Goal: Use online tool/utility: Use online tool/utility

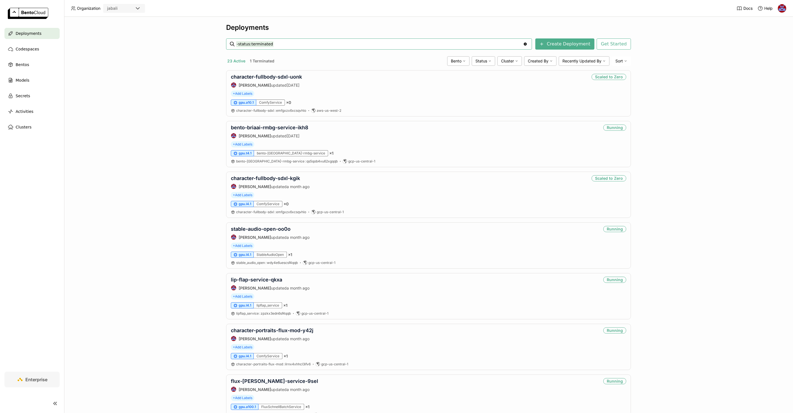
click at [282, 44] on input "-status:terminated" at bounding box center [379, 44] width 287 height 9
type input "-status:terminated flux"
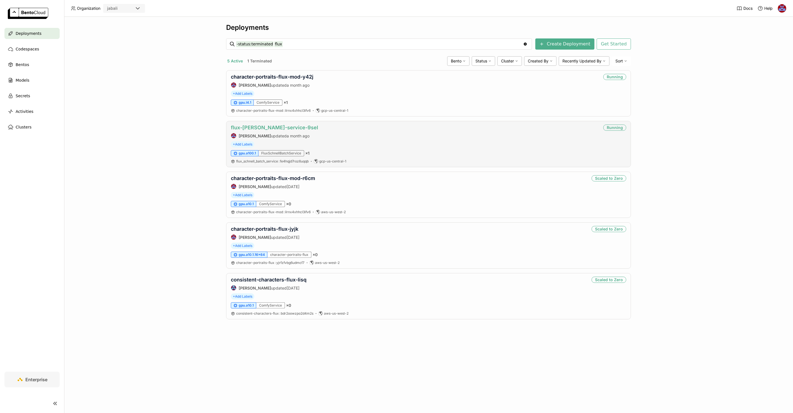
click at [277, 126] on link "flux-[PERSON_NAME]-service-9sel" at bounding box center [274, 128] width 87 height 6
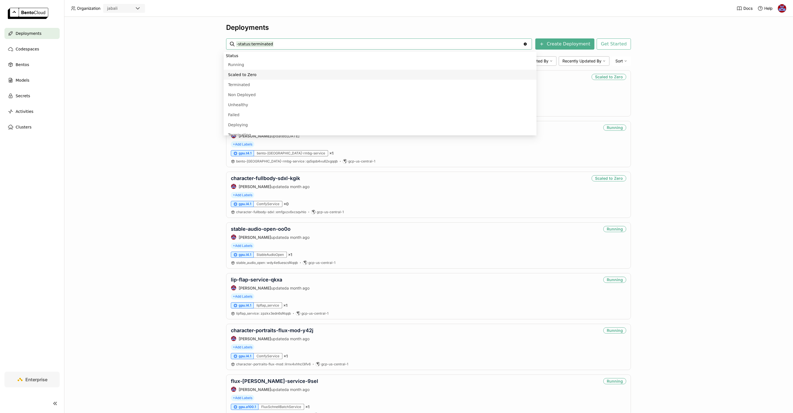
click at [167, 102] on div "Deployments -status:terminated -status:terminated Clear value Create Deployment…" at bounding box center [428, 215] width 729 height 396
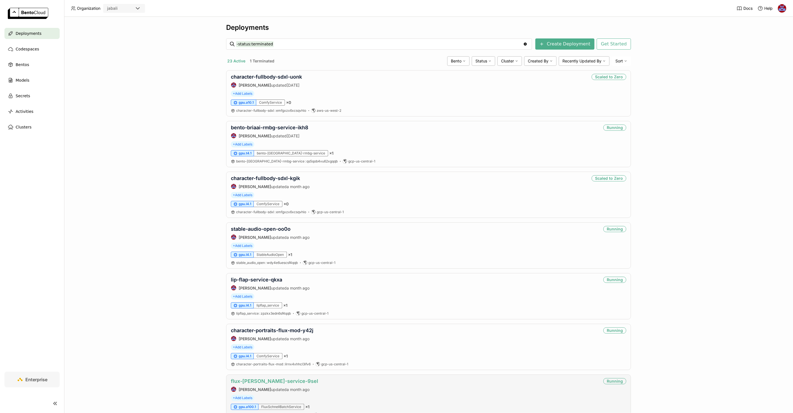
click at [263, 384] on link "flux-[PERSON_NAME]-service-9sel" at bounding box center [274, 381] width 87 height 6
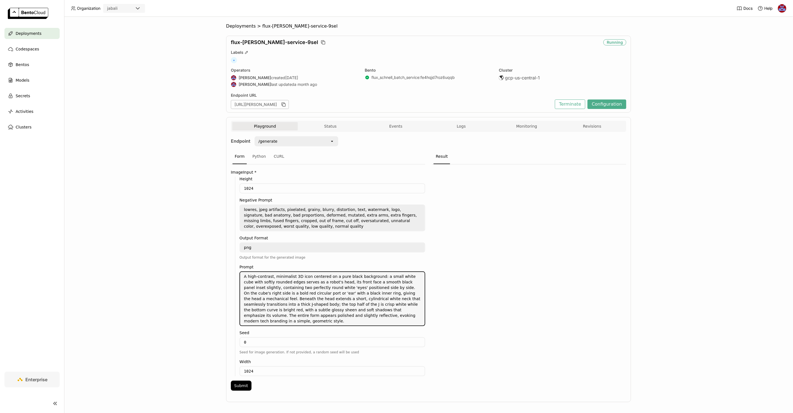
click at [289, 287] on textarea "A high-contrast, minimalist 3D icon centered on a pure black background: a smal…" at bounding box center [332, 299] width 185 height 54
paste textarea "360 degree seamless equirectangular panorama skybox, tall majestic desert mount…"
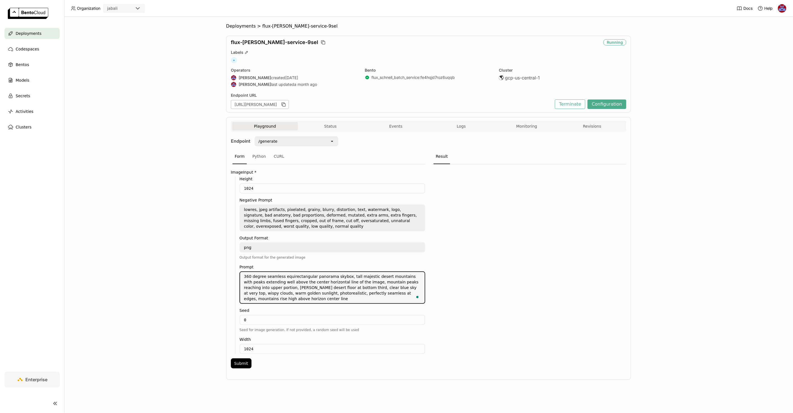
type textarea "360 degree seamless equirectangular panorama skybox, tall majestic desert mount…"
click at [260, 346] on input "1024" at bounding box center [332, 349] width 185 height 9
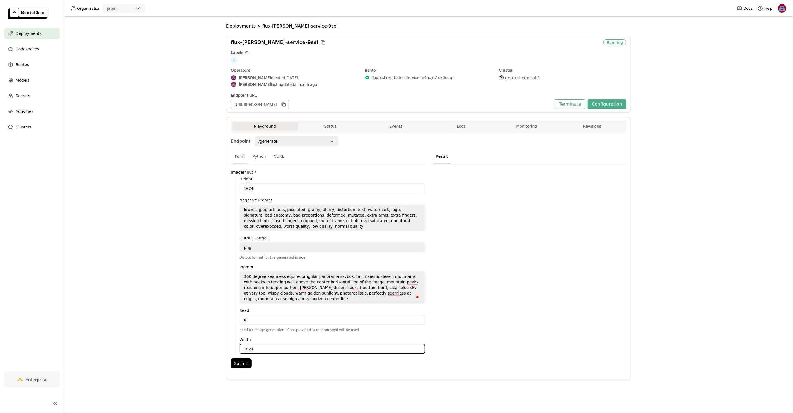
drag, startPoint x: 232, startPoint y: 344, endPoint x: 228, endPoint y: 344, distance: 3.9
click at [228, 344] on div "Playground Status Events Logs Monitoring Revisions Endpoint /generate open Form…" at bounding box center [428, 248] width 405 height 263
type input "2048"
click at [241, 359] on button "Submit" at bounding box center [241, 364] width 21 height 10
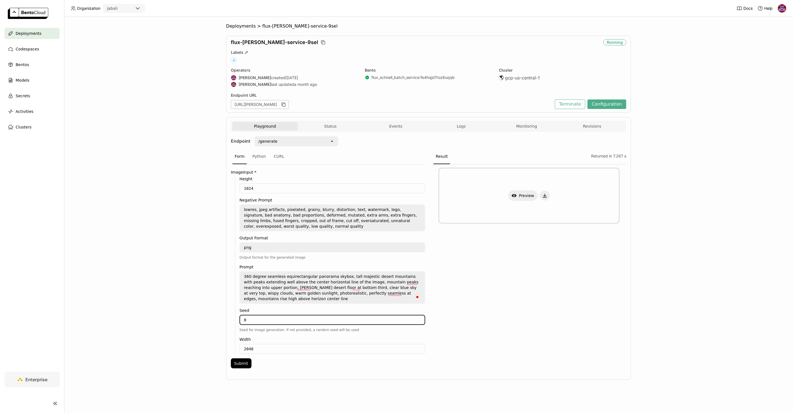
drag, startPoint x: 255, startPoint y: 318, endPoint x: 231, endPoint y: 317, distance: 24.0
click at [231, 317] on div "Height 1024 Negative Prompt lowres, jpeg artifacts, pixelated, grainy, blurry, …" at bounding box center [328, 265] width 194 height 177
type input "42"
click at [244, 359] on button "Submit" at bounding box center [241, 364] width 21 height 10
click at [543, 196] on icon "button" at bounding box center [544, 195] width 5 height 5
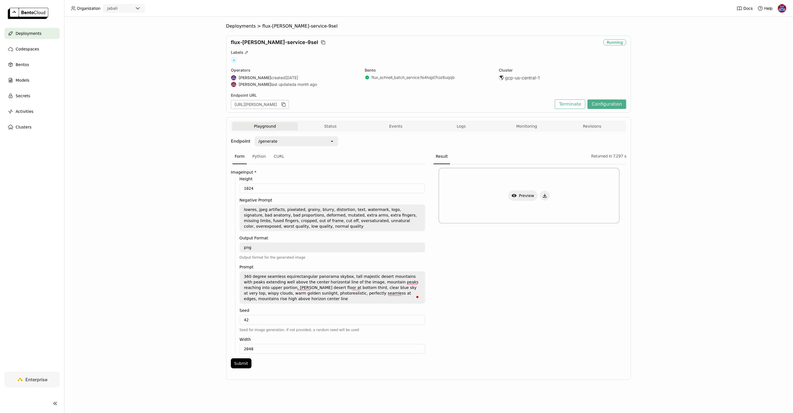
click at [678, 126] on div "Deployments > flux-[PERSON_NAME]-service-9sel flux-[PERSON_NAME]-service-9sel R…" at bounding box center [428, 215] width 729 height 396
drag, startPoint x: 246, startPoint y: 342, endPoint x: 229, endPoint y: 340, distance: 17.4
click at [229, 340] on div "Playground Status Events Logs Monitoring Revisions Endpoint /generate open Form…" at bounding box center [428, 248] width 405 height 263
type input "1792"
click at [237, 361] on button "Submit" at bounding box center [241, 364] width 21 height 10
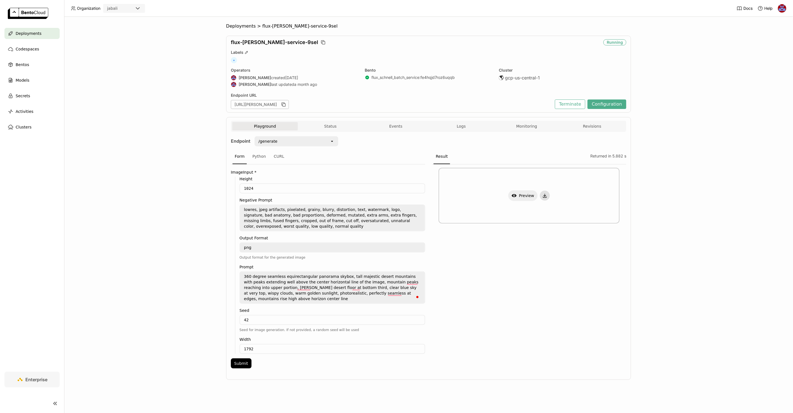
click at [546, 193] on icon "button" at bounding box center [544, 195] width 5 height 5
click at [503, 254] on div "Show Preview" at bounding box center [529, 267] width 194 height 207
drag, startPoint x: 256, startPoint y: 316, endPoint x: 236, endPoint y: 316, distance: 20.1
click at [236, 316] on div "Height 1024 Negative Prompt lowres, jpeg artifacts, pixelated, grainy, blurry, …" at bounding box center [330, 265] width 190 height 177
type input "1"
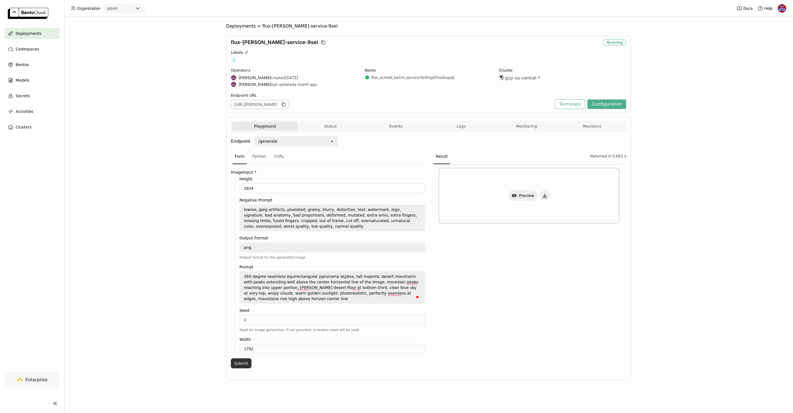
click at [246, 360] on button "Submit" at bounding box center [241, 364] width 21 height 10
click at [519, 193] on button "Show Preview" at bounding box center [522, 195] width 29 height 11
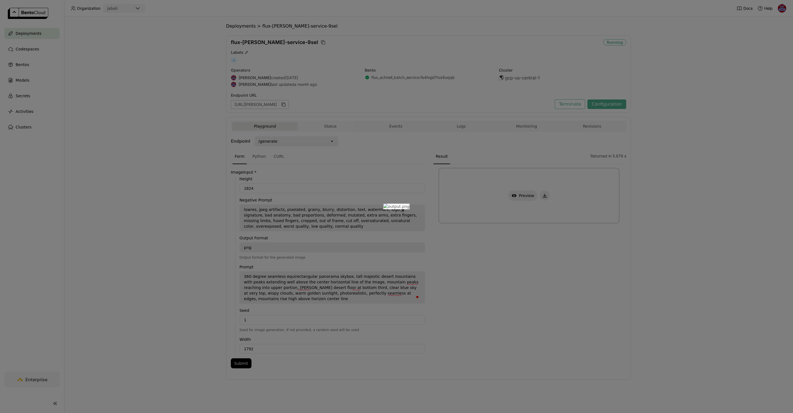
click at [651, 167] on div at bounding box center [396, 206] width 793 height 413
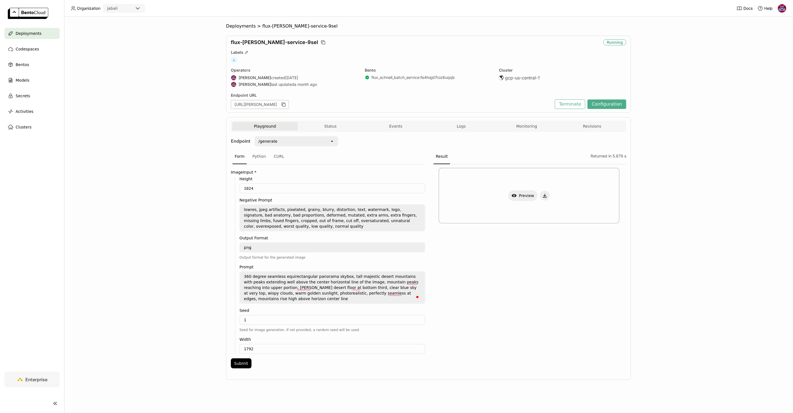
click at [251, 275] on textarea "360 degree seamless equirectangular panorama skybox, tall majestic desert mount…" at bounding box center [332, 287] width 185 height 31
click at [281, 288] on textarea "360 skybox degree seamless equirectangular panorama skybox, tall majestic deser…" at bounding box center [332, 287] width 185 height 31
paste textarea "equirectangular projection 360 degree panorama skybox, seamless wrap-around edg…"
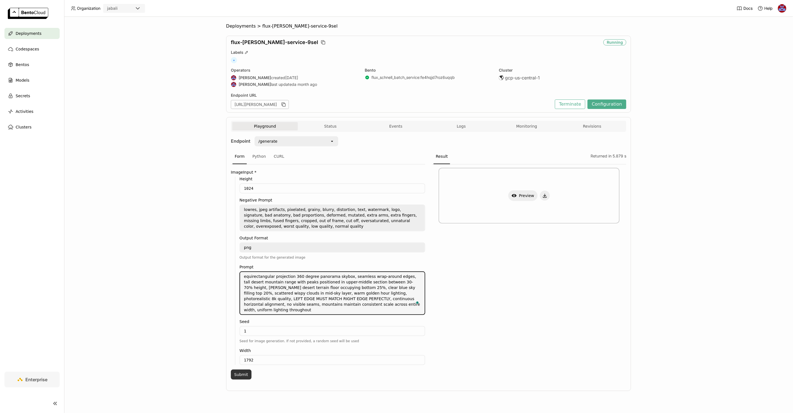
type textarea "equirectangular projection 360 degree panorama skybox, seamless wrap-around edg…"
click at [240, 370] on button "Submit" at bounding box center [241, 375] width 21 height 10
click at [522, 194] on button "Show Preview" at bounding box center [522, 195] width 29 height 11
click at [655, 180] on div at bounding box center [396, 206] width 793 height 413
click at [520, 196] on button "Show Preview" at bounding box center [522, 195] width 29 height 11
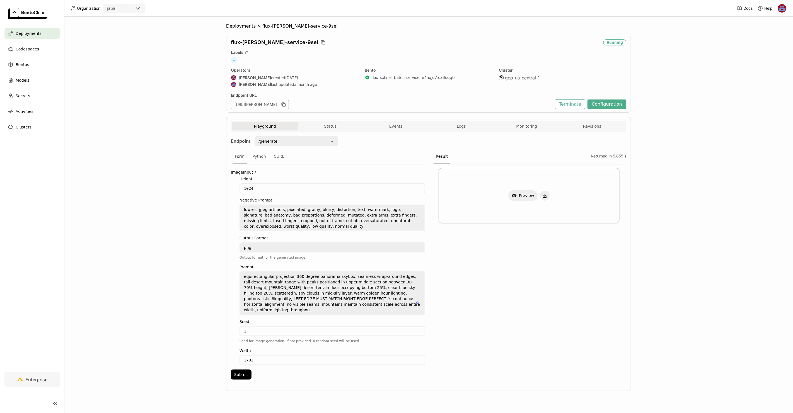
click at [672, 177] on div at bounding box center [396, 206] width 793 height 413
drag, startPoint x: 248, startPoint y: 324, endPoint x: 234, endPoint y: 322, distance: 14.7
click at [234, 322] on div "Height 1024 Negative Prompt lowres, jpeg artifacts, pixelated, grainy, blurry, …" at bounding box center [328, 271] width 194 height 188
click at [544, 196] on icon "button" at bounding box center [544, 195] width 5 height 5
drag, startPoint x: 264, startPoint y: 321, endPoint x: 211, endPoint y: 315, distance: 53.0
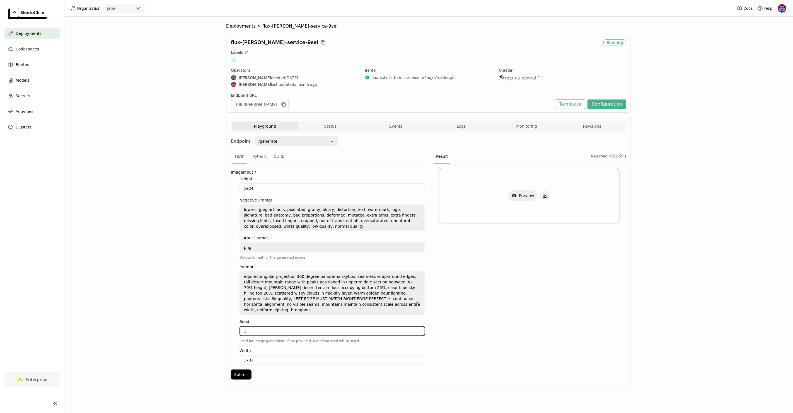
click at [211, 315] on div "Deployments > flux-[PERSON_NAME]-service-9sel flux-[PERSON_NAME]-service-9sel R…" at bounding box center [428, 215] width 729 height 396
type input "42"
click at [244, 370] on button "Submit" at bounding box center [241, 375] width 21 height 10
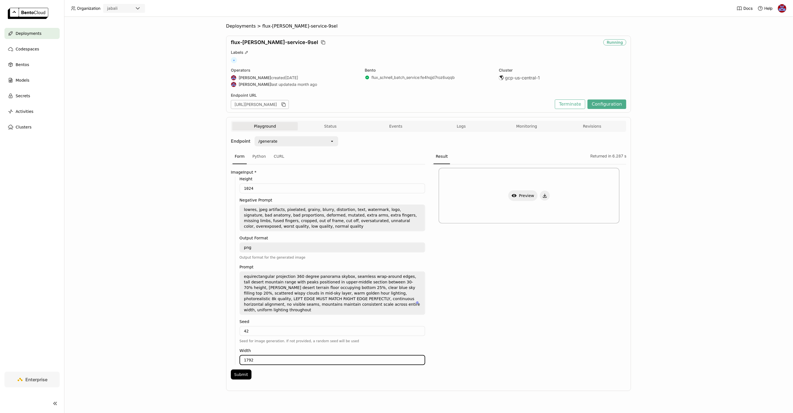
drag, startPoint x: 257, startPoint y: 348, endPoint x: 229, endPoint y: 351, distance: 28.8
click at [229, 351] on div "Playground Status Events Logs Monitoring Revisions Endpoint /generate open Form…" at bounding box center [428, 254] width 405 height 274
type input "2048"
click at [274, 283] on textarea "equirectangular projection 360 degree panorama skybox, seamless wrap-around edg…" at bounding box center [332, 293] width 185 height 42
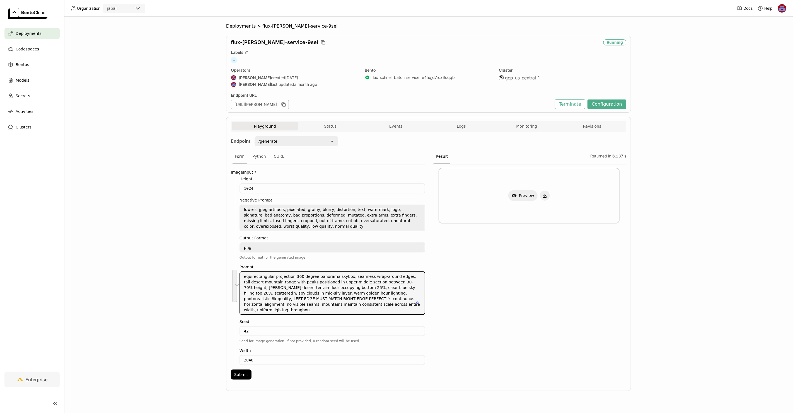
paste textarea "uniform lighting throughout, ultra high definition, crisp details"
type textarea "equirectangular projection 360 degree panorama skybox, seamless wrap-around edg…"
click at [243, 370] on button "Submit" at bounding box center [241, 375] width 21 height 10
click at [521, 194] on button "Show Preview" at bounding box center [522, 195] width 29 height 11
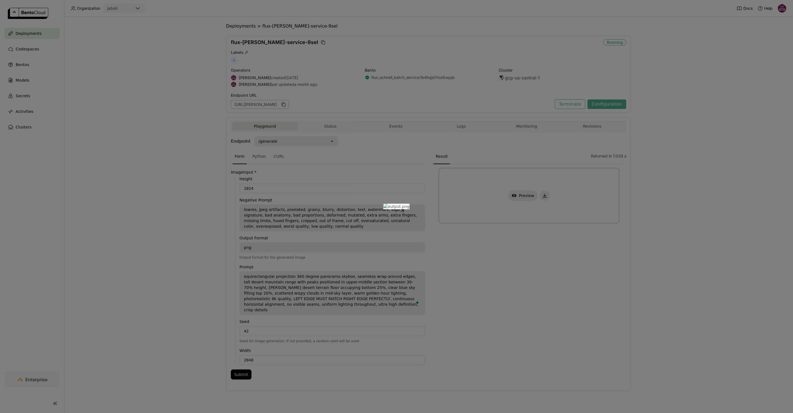
click at [650, 176] on div at bounding box center [396, 206] width 793 height 413
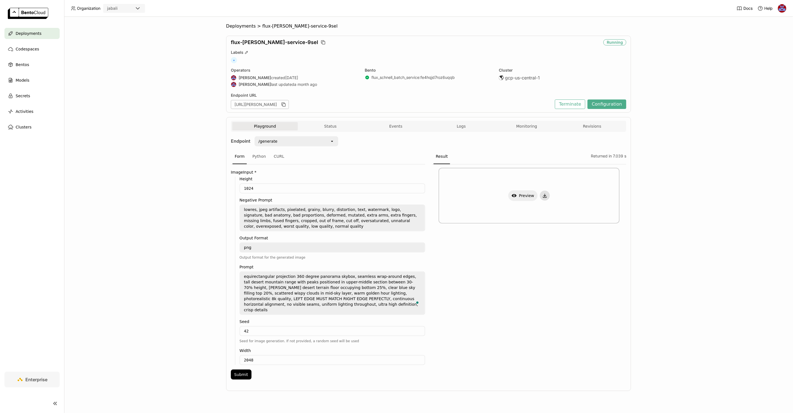
click at [544, 195] on icon "button" at bounding box center [545, 195] width 2 height 1
click at [292, 293] on textarea "equirectangular projection 360 degree panorama skybox, seamless wrap-around edg…" at bounding box center [332, 293] width 185 height 42
paste textarea "enchanted forest with massive ancient trees extending to 55% height, glowing mu…"
type textarea "equirectangular projection 360 degree panorama skybox, seamless wrap-around edg…"
click at [244, 375] on button "Submit" at bounding box center [241, 375] width 21 height 10
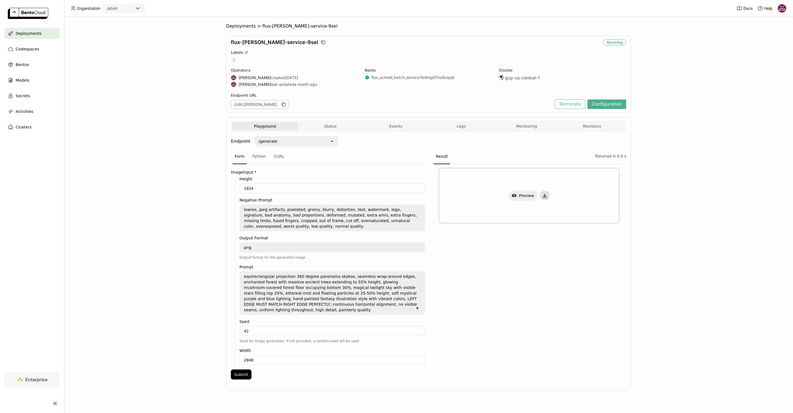
click at [545, 195] on icon "button" at bounding box center [545, 195] width 0 height 3
click at [293, 218] on textarea "lowres, jpeg artifacts, pixelated, grainy, blurry, distortion, text, watermark,…" at bounding box center [332, 218] width 185 height 26
click at [287, 287] on textarea "equirectangular projection 360 degree panorama skybox, seamless wrap-around edg…" at bounding box center [332, 293] width 185 height 42
paste textarea "futuristic cyberpunk city skyline with neon skyscrapers reaching 40-65% height,…"
type textarea "equirectangular projection 360 degree panorama skybox, seamless wrap-around edg…"
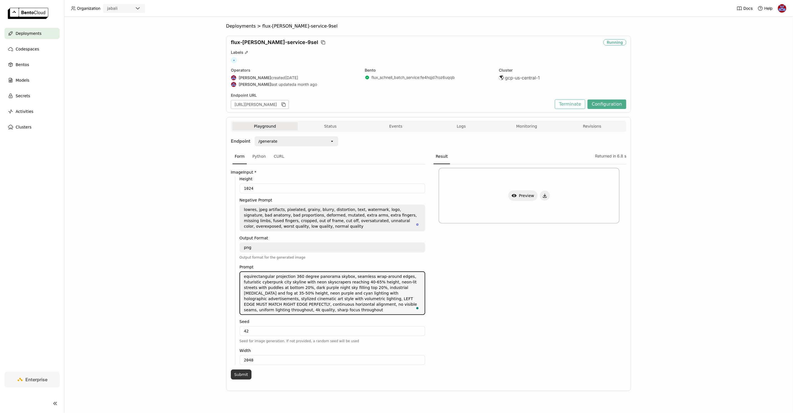
click at [241, 370] on button "Submit" at bounding box center [241, 375] width 21 height 10
click at [545, 194] on icon "button" at bounding box center [544, 195] width 5 height 5
click at [282, 292] on textarea "equirectangular projection 360 degree panorama skybox, seamless wrap-around edg…" at bounding box center [332, 293] width 185 height 42
paste textarea "tropical coastline with palm trees at 25-45% height, crystal clear turquoise oc…"
type textarea "equirectangular projection 360 degree panorama skybox, seamless wrap-around edg…"
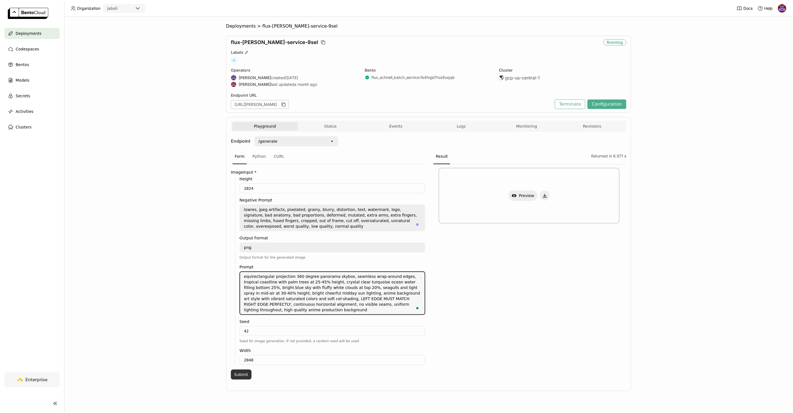
click at [244, 371] on button "Submit" at bounding box center [241, 375] width 21 height 10
click at [519, 194] on button "Show Preview" at bounding box center [522, 195] width 29 height 11
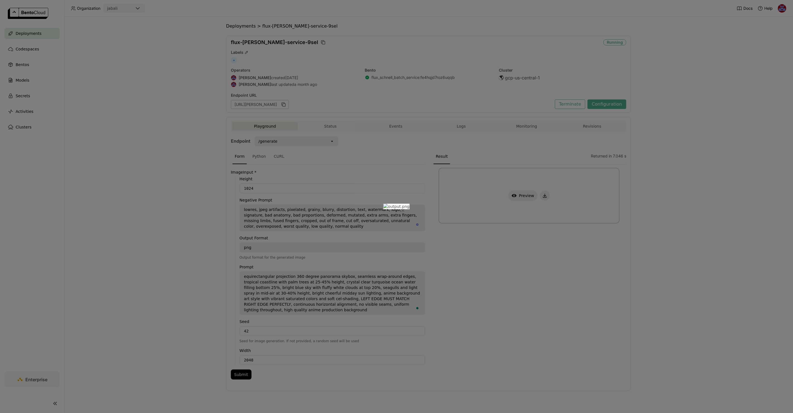
click at [404, 209] on icon "Close" at bounding box center [402, 210] width 3 height 3
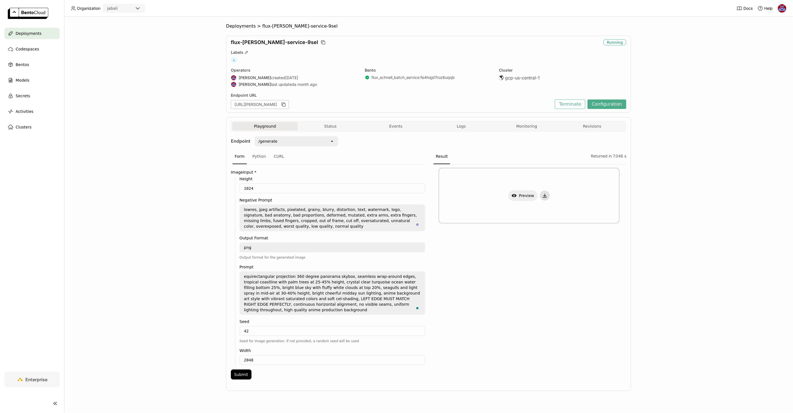
click at [546, 198] on button "button" at bounding box center [545, 196] width 10 height 10
click at [282, 290] on textarea "equirectangular projection 360 degree panorama skybox, seamless wrap-around edg…" at bounding box center [332, 293] width 185 height 42
paste textarea "360 degree seamless equirectangular panorama skybox, tropical coastline with pa…"
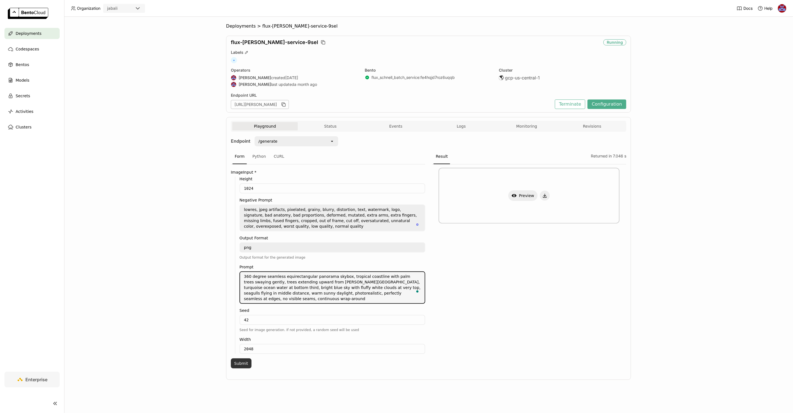
type textarea "360 degree seamless equirectangular panorama skybox, tropical coastline with pa…"
click at [247, 359] on button "Submit" at bounding box center [241, 364] width 21 height 10
click at [532, 193] on button "Show Preview" at bounding box center [522, 195] width 29 height 11
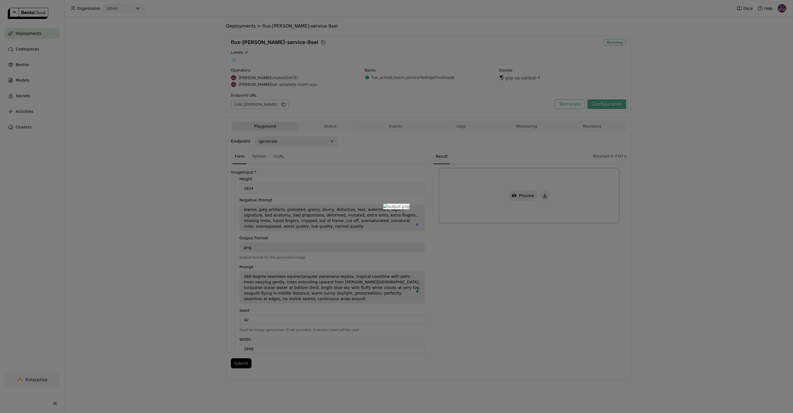
click at [404, 209] on icon "Close" at bounding box center [402, 210] width 3 height 3
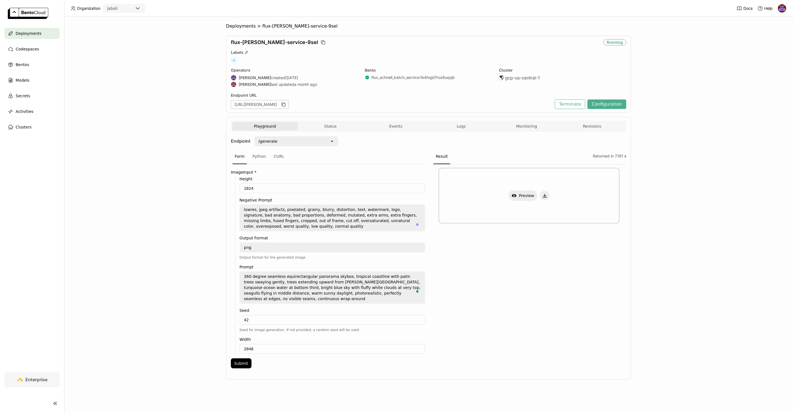
click at [396, 210] on textarea "lowres, jpeg artifacts, pixelated, grainy, blurry, distortion, text, watermark,…" at bounding box center [332, 218] width 185 height 26
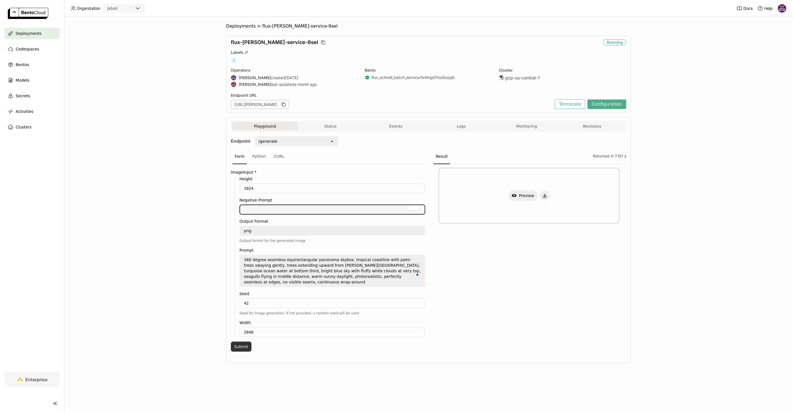
click at [244, 342] on button "Submit" at bounding box center [241, 347] width 21 height 10
click at [522, 195] on button "Show Preview" at bounding box center [522, 195] width 29 height 11
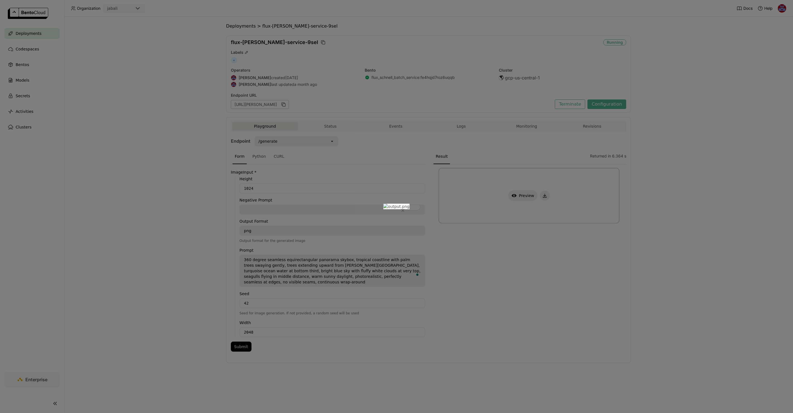
click at [404, 209] on icon "Close" at bounding box center [403, 210] width 2 height 2
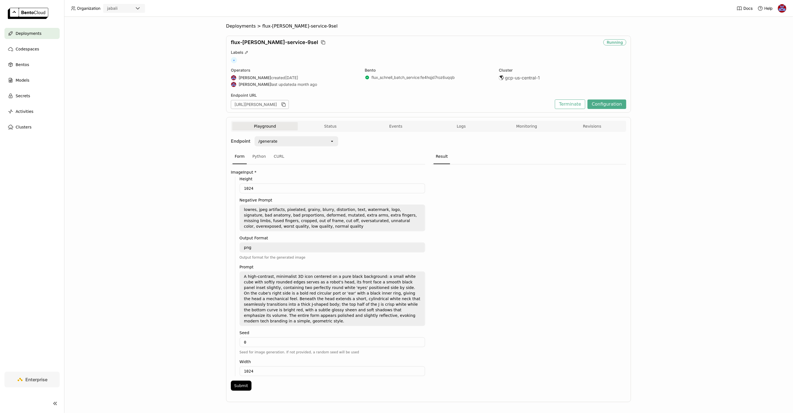
click at [268, 302] on textarea "A high-contrast, minimalist 3D icon centered on a pure black background: a smal…" at bounding box center [332, 299] width 185 height 54
paste textarea "360 degree seamless equirectangular panorama skybox, tropical coastline with pa…"
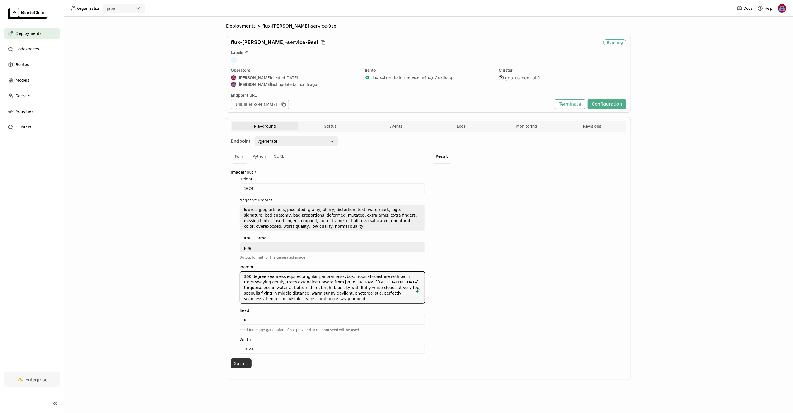
type textarea "360 degree seamless equirectangular panorama skybox, tropical coastline with pa…"
click at [242, 359] on button "Submit" at bounding box center [241, 364] width 21 height 10
click at [524, 192] on button "Show Preview" at bounding box center [522, 195] width 29 height 11
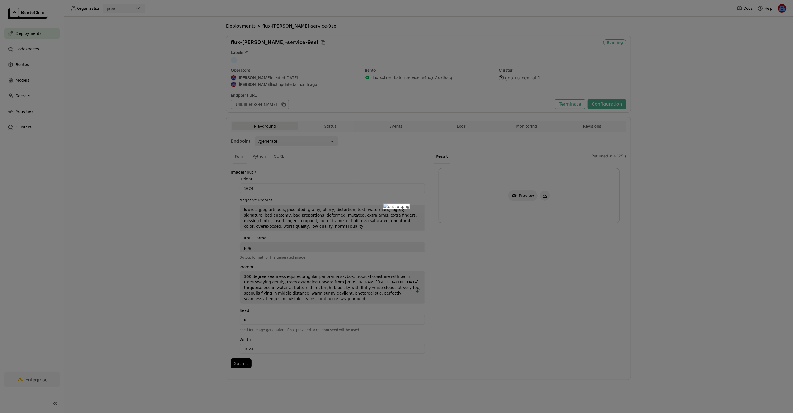
click at [619, 149] on div at bounding box center [396, 206] width 793 height 413
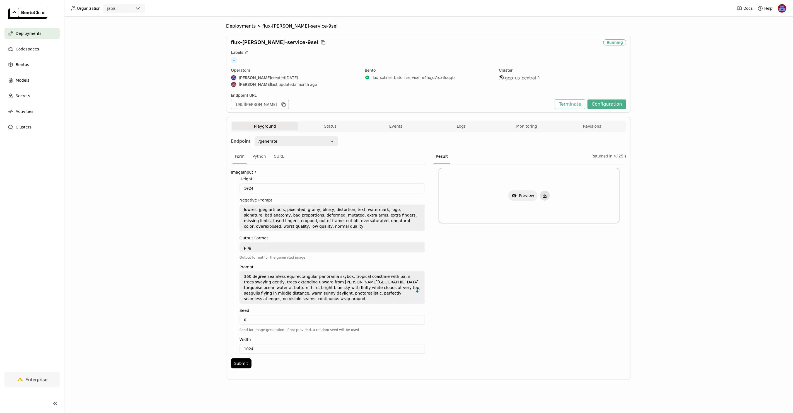
click at [542, 195] on icon "button" at bounding box center [544, 195] width 5 height 5
click at [325, 222] on textarea "lowres, jpeg artifacts, pixelated, grainy, blurry, distortion, text, watermark,…" at bounding box center [332, 218] width 185 height 26
click at [303, 281] on textarea "360 degree seamless equirectangular panorama skybox, tropical coastline with pa…" at bounding box center [332, 287] width 185 height 31
paste textarea "snow-capped mountain peaks rising well above center horizontal line, peaks exte…"
type textarea "360 degree seamless equirectangular panorama skybox, snow-capped mountain peaks…"
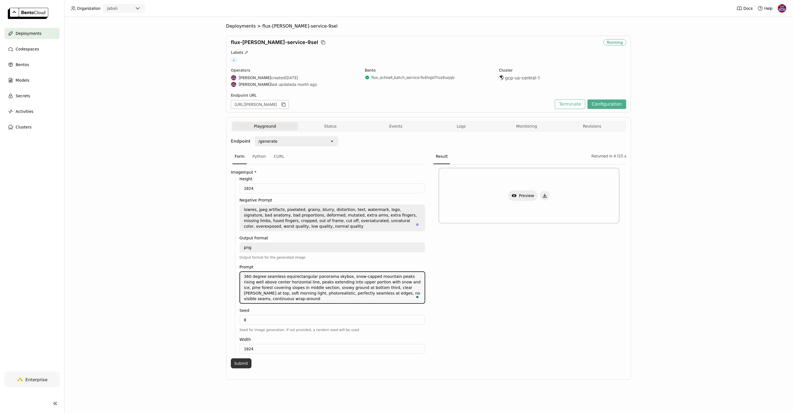
click at [243, 360] on button "Submit" at bounding box center [241, 364] width 21 height 10
click at [517, 196] on button "Show Preview" at bounding box center [522, 195] width 29 height 11
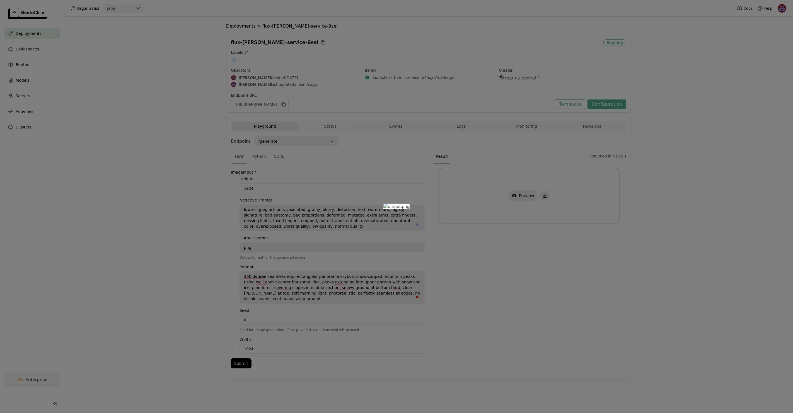
click at [600, 195] on div at bounding box center [396, 206] width 793 height 413
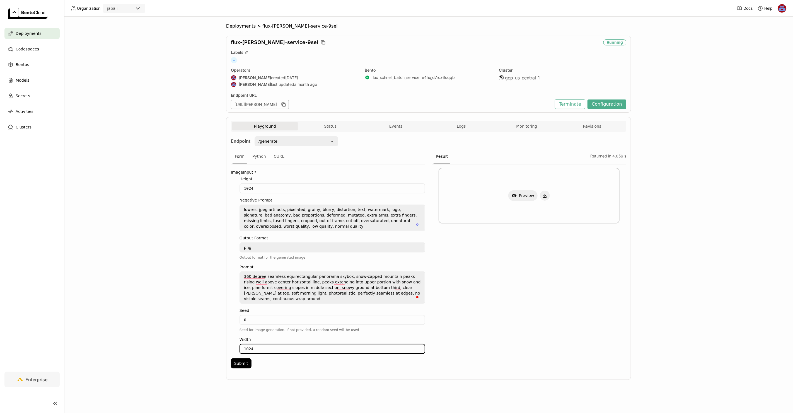
drag, startPoint x: 256, startPoint y: 345, endPoint x: 222, endPoint y: 346, distance: 33.5
click at [222, 346] on div "Deployments > flux-schnell-service-9sel flux-schnell-service-9sel Running Label…" at bounding box center [428, 215] width 729 height 396
type input "2048"
click at [246, 360] on button "Submit" at bounding box center [241, 364] width 21 height 10
click at [522, 195] on button "Show Preview" at bounding box center [522, 195] width 29 height 11
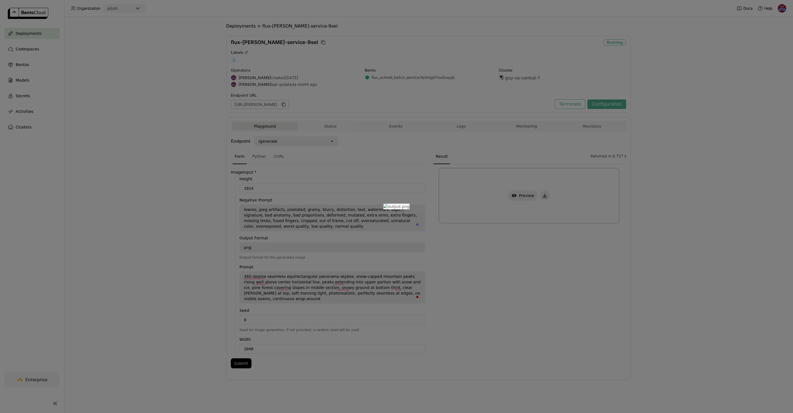
click at [406, 207] on button "Close" at bounding box center [402, 210] width 7 height 7
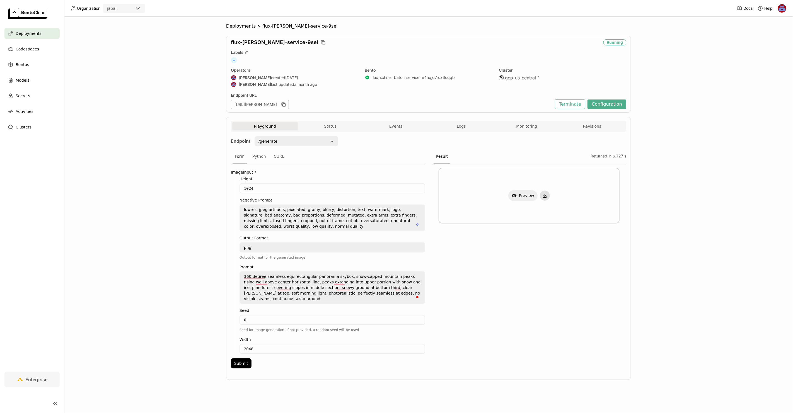
click at [544, 197] on icon "button" at bounding box center [544, 195] width 5 height 5
click at [495, 281] on div "Show Preview" at bounding box center [529, 267] width 194 height 207
click at [286, 288] on textarea "360 degree seamless equirectangular panorama skybox, snow-capped mountain peaks…" at bounding box center [332, 287] width 185 height 31
paste textarea "tropical coastline with palm trees swaying gently, trees extending upward from …"
type textarea "360 degree seamless equirectangular panorama skybox, tropical coastline with pa…"
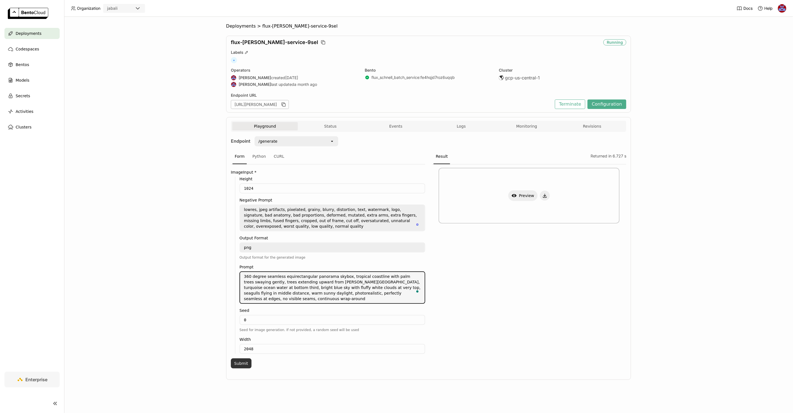
click at [245, 359] on button "Submit" at bounding box center [241, 364] width 21 height 10
click at [543, 195] on icon "button" at bounding box center [544, 195] width 5 height 5
click at [525, 193] on button "Show Preview" at bounding box center [522, 195] width 29 height 11
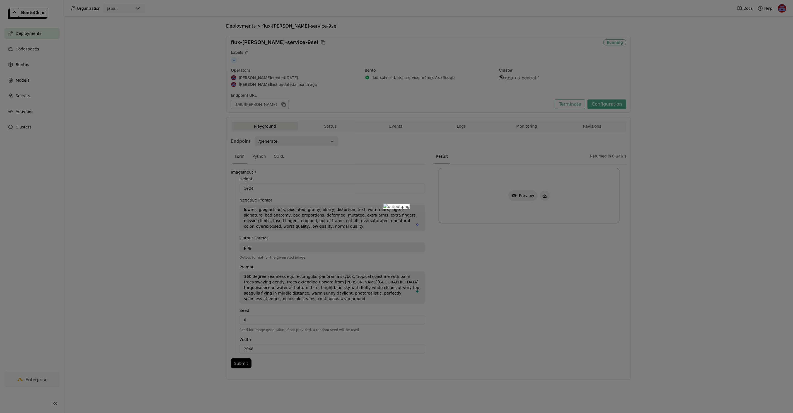
click at [404, 209] on icon "Close" at bounding box center [402, 210] width 3 height 3
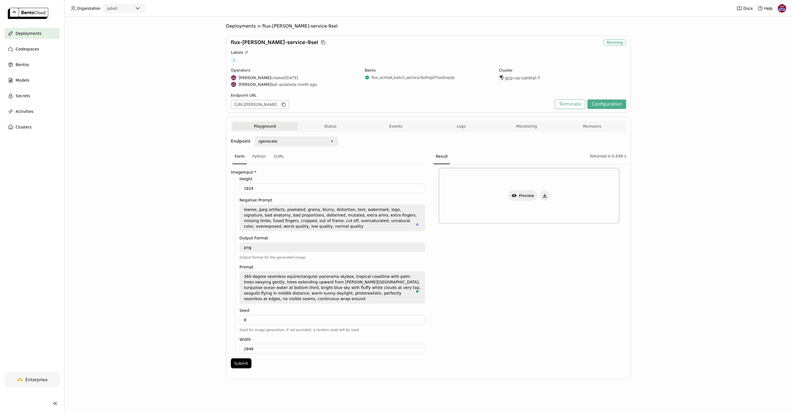
click at [273, 287] on textarea "360 degree seamless equirectangular panorama skybox, tropical coastline with pa…" at bounding box center [332, 287] width 185 height 31
paste textarea "ancient stone castle on distant hills extending above horizon line, medieval to…"
type textarea "360 degree seamless equirectangular panorama skybox, ancient stone castle on di…"
click at [238, 359] on button "Submit" at bounding box center [241, 364] width 21 height 10
click at [544, 194] on icon "button" at bounding box center [544, 195] width 5 height 5
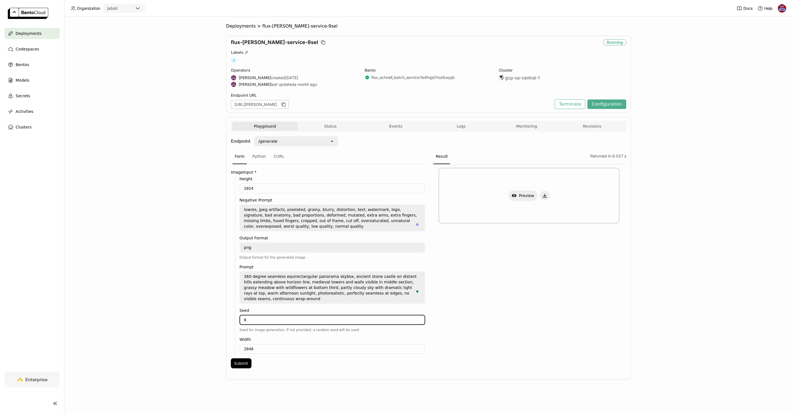
click at [259, 316] on input "0" at bounding box center [332, 320] width 185 height 9
type input "0"
click at [240, 359] on button "Submit" at bounding box center [241, 364] width 21 height 10
